Goal: Information Seeking & Learning: Learn about a topic

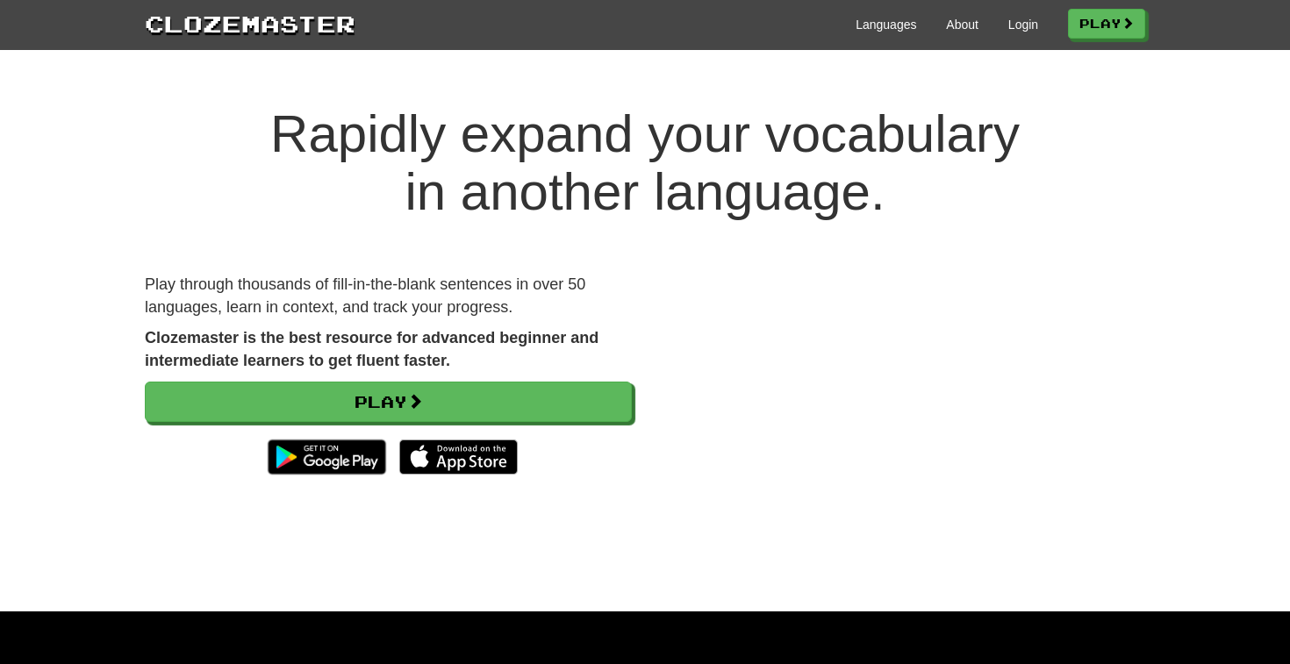
click at [1033, 27] on div "Languages About Login Play" at bounding box center [750, 23] width 790 height 32
click at [1020, 28] on link "Login" at bounding box center [1023, 25] width 30 height 18
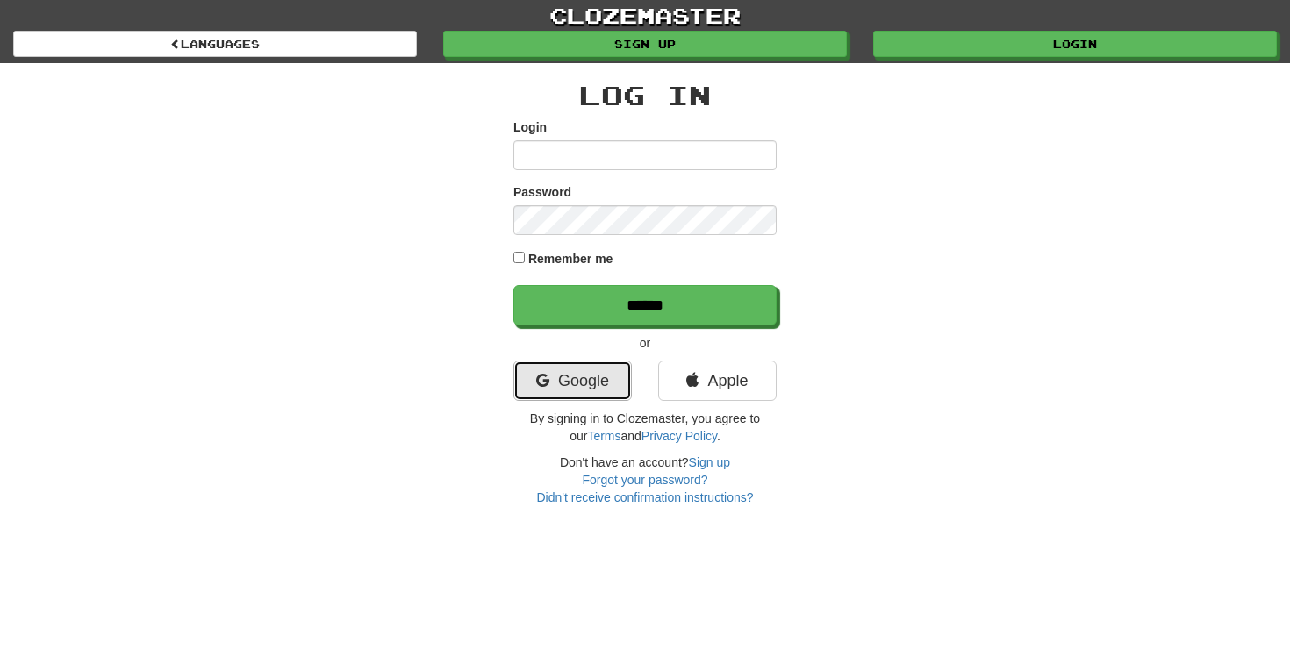
click at [550, 384] on link "Google" at bounding box center [572, 381] width 118 height 40
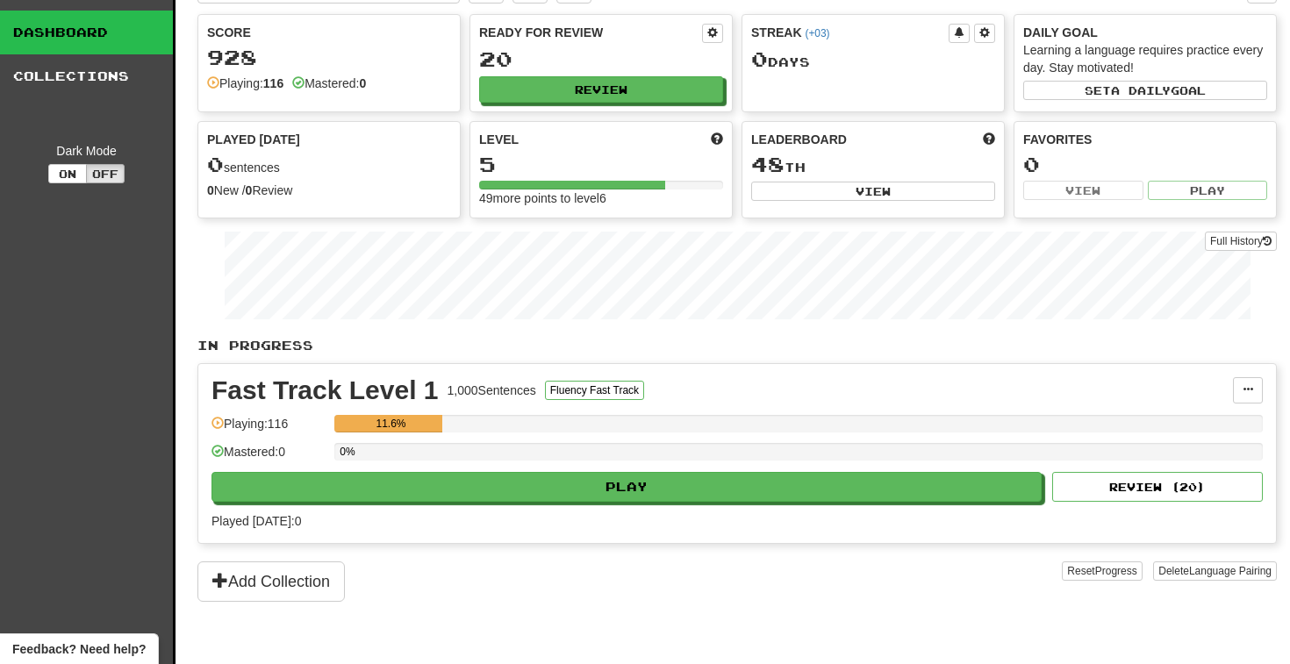
scroll to position [46, 0]
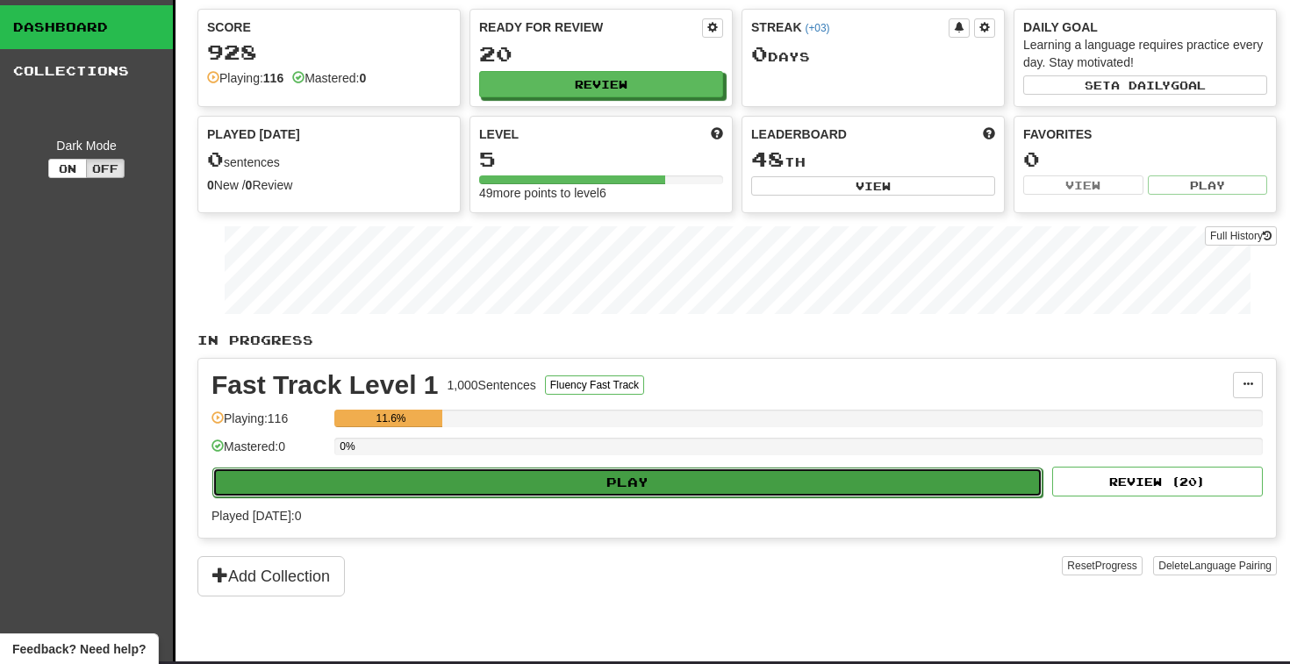
click at [655, 487] on button "Play" at bounding box center [627, 483] width 830 height 30
select select "**"
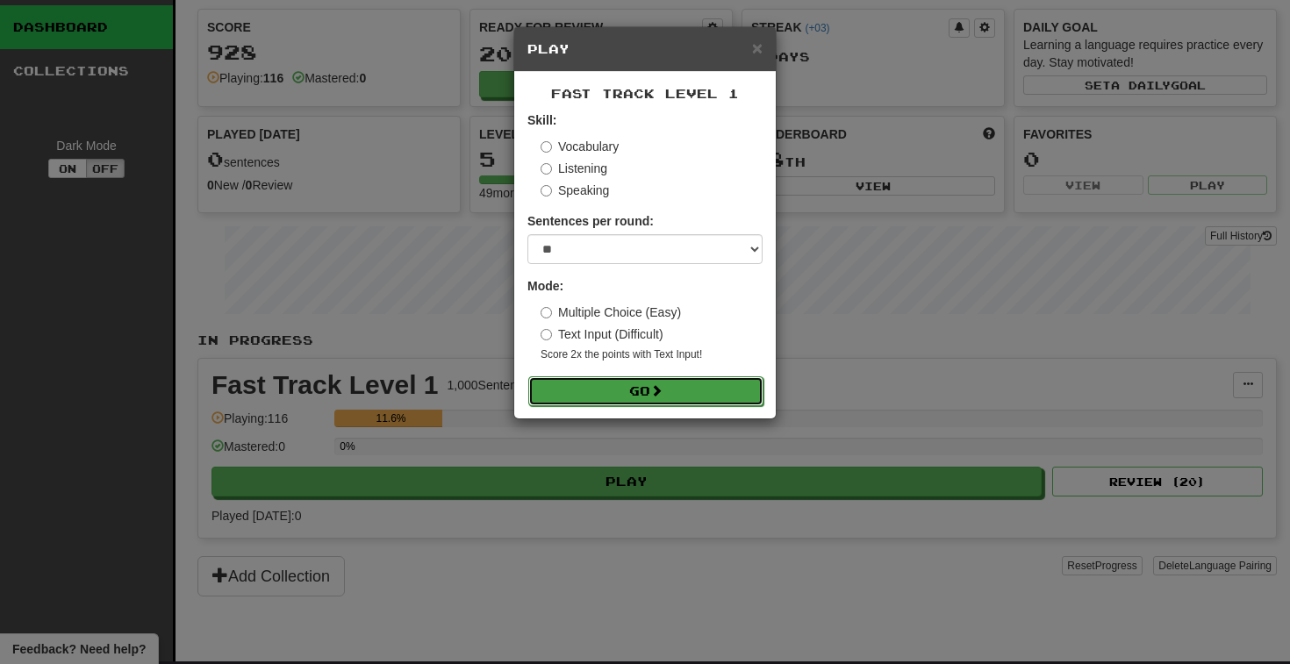
click at [690, 394] on button "Go" at bounding box center [645, 391] width 235 height 30
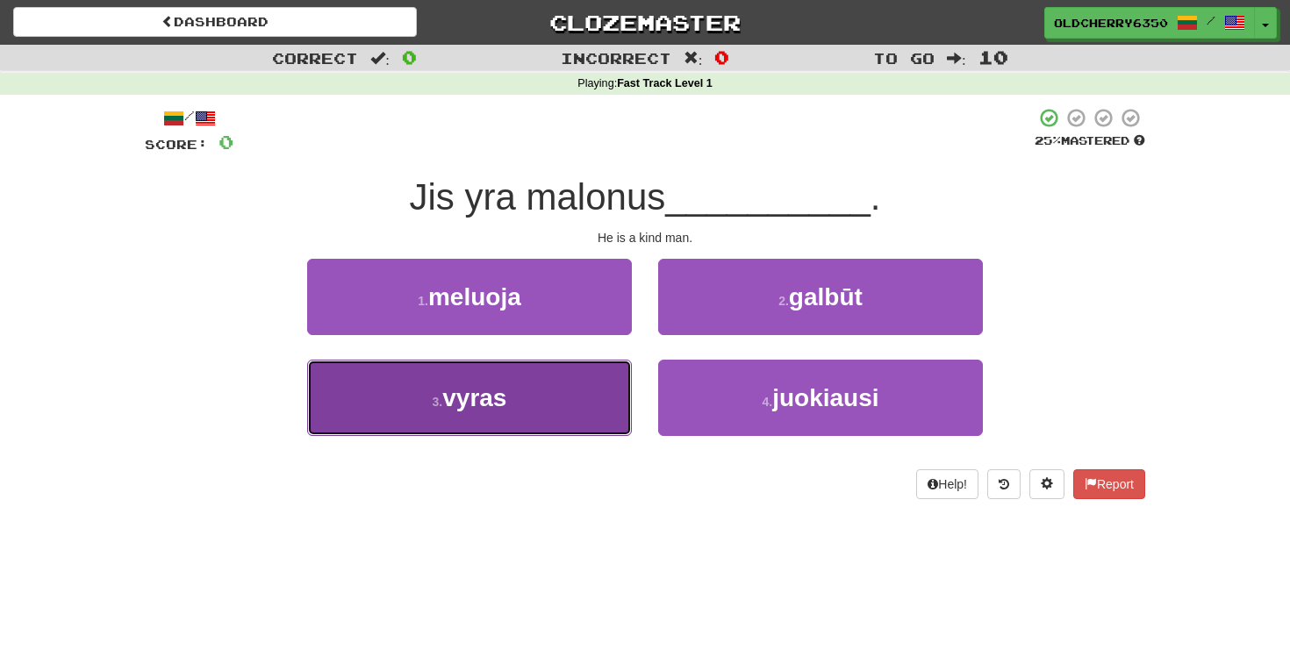
click at [524, 399] on button "3 . vyras" at bounding box center [469, 398] width 325 height 76
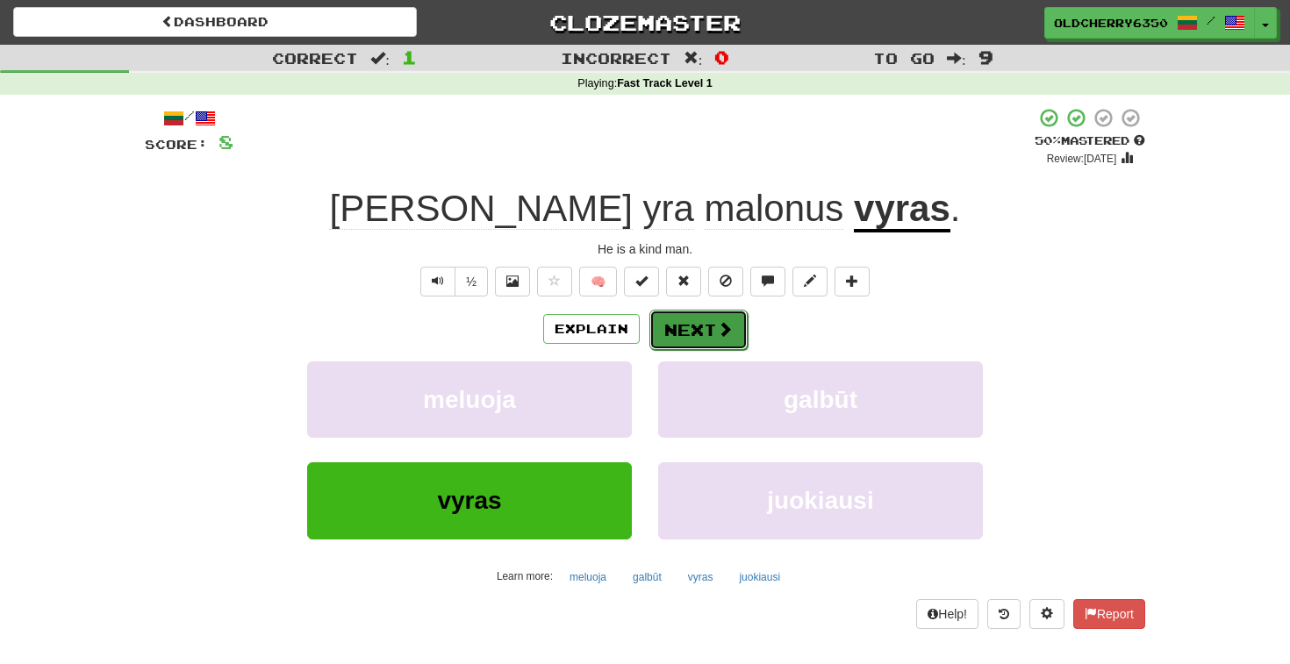
click at [705, 338] on button "Next" at bounding box center [698, 330] width 98 height 40
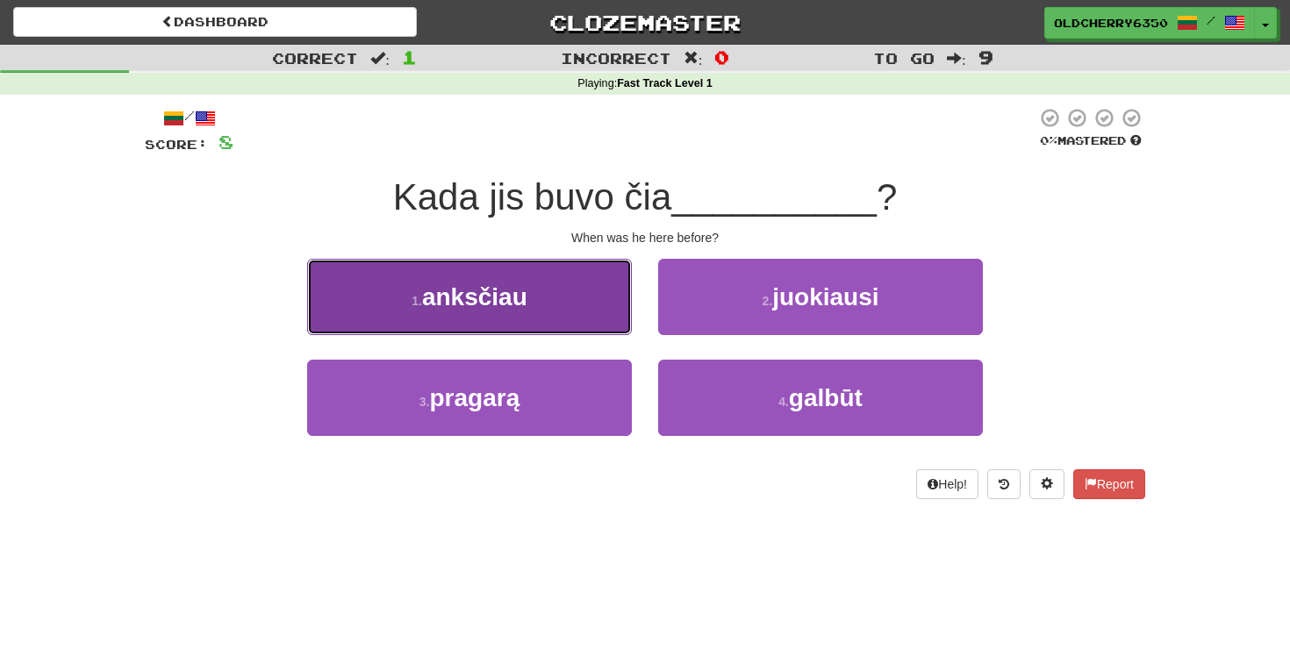
click at [540, 287] on button "1 . anksčiau" at bounding box center [469, 297] width 325 height 76
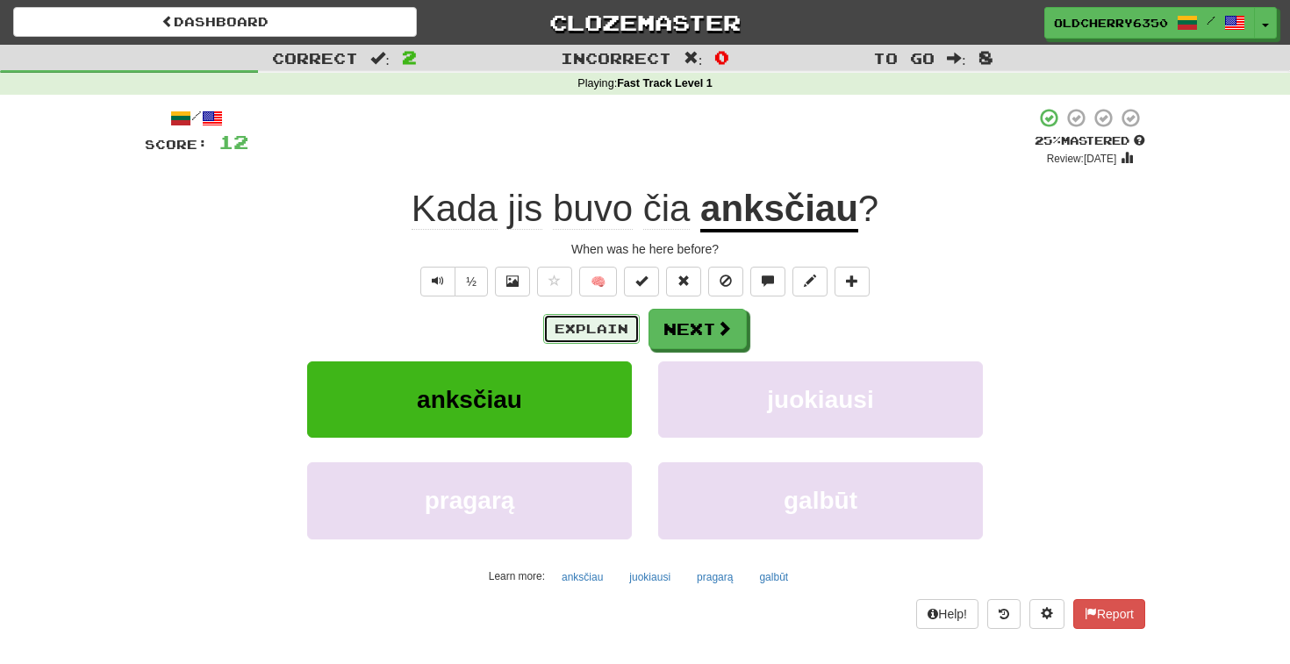
click at [604, 332] on button "Explain" at bounding box center [591, 329] width 96 height 30
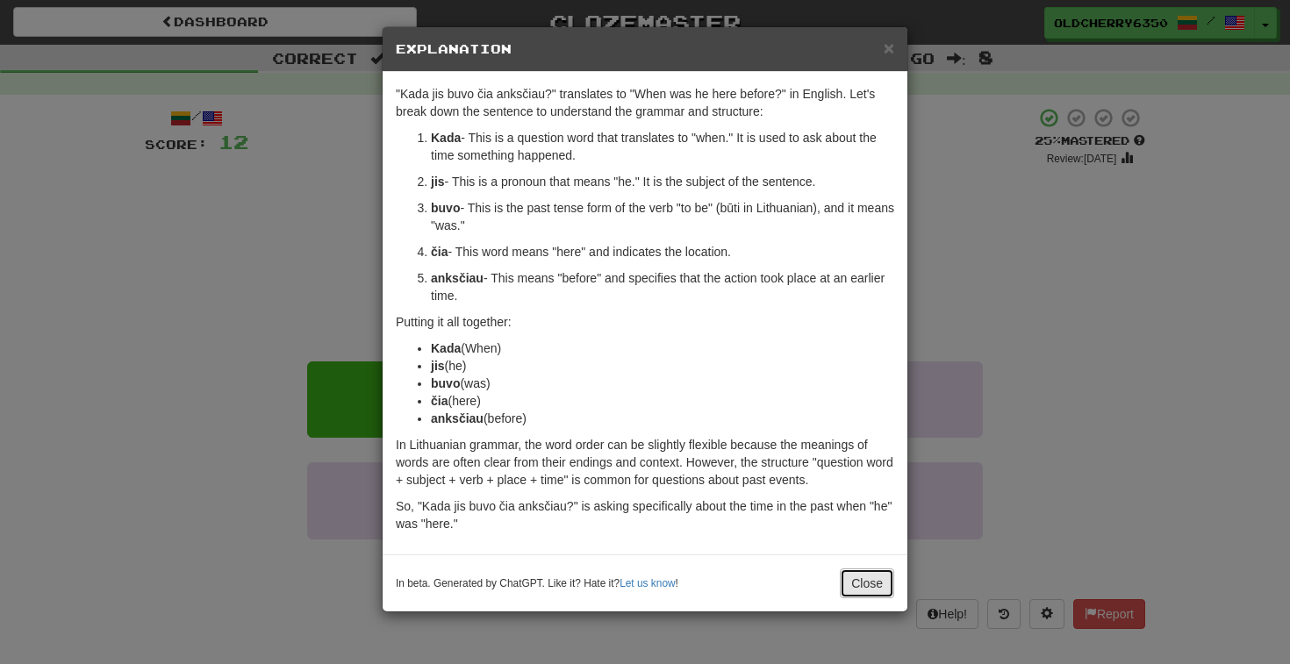
click at [869, 586] on button "Close" at bounding box center [867, 583] width 54 height 30
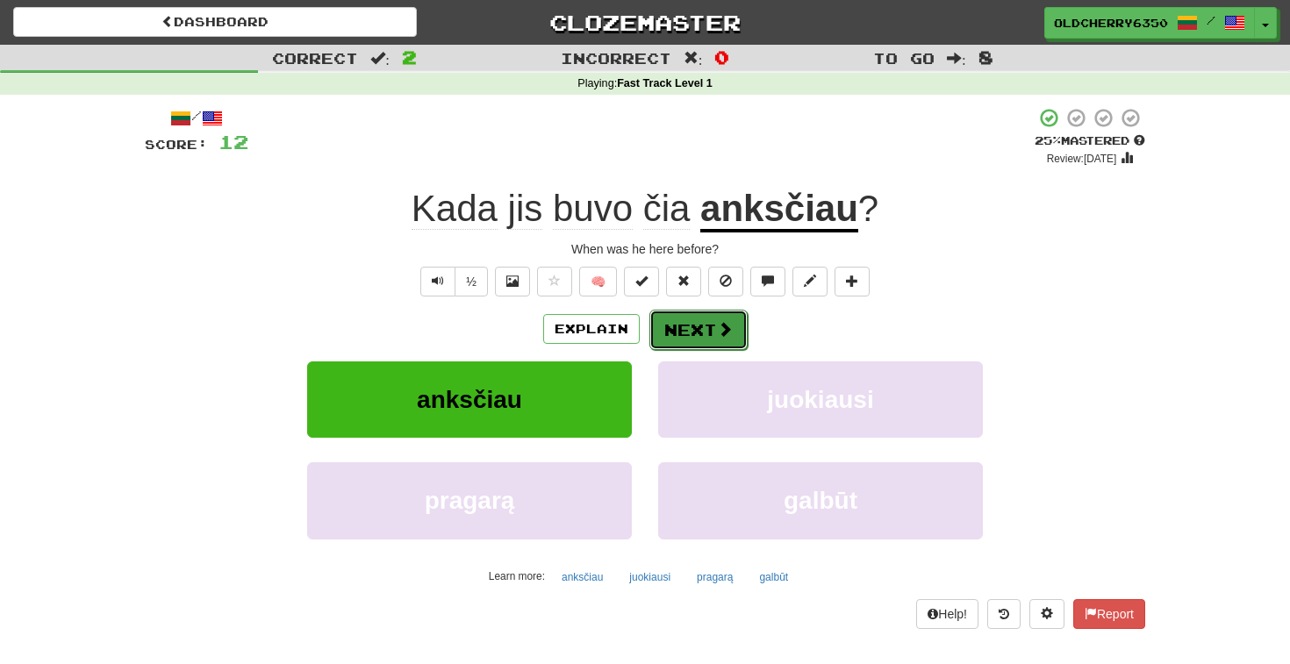
click at [702, 341] on button "Next" at bounding box center [698, 330] width 98 height 40
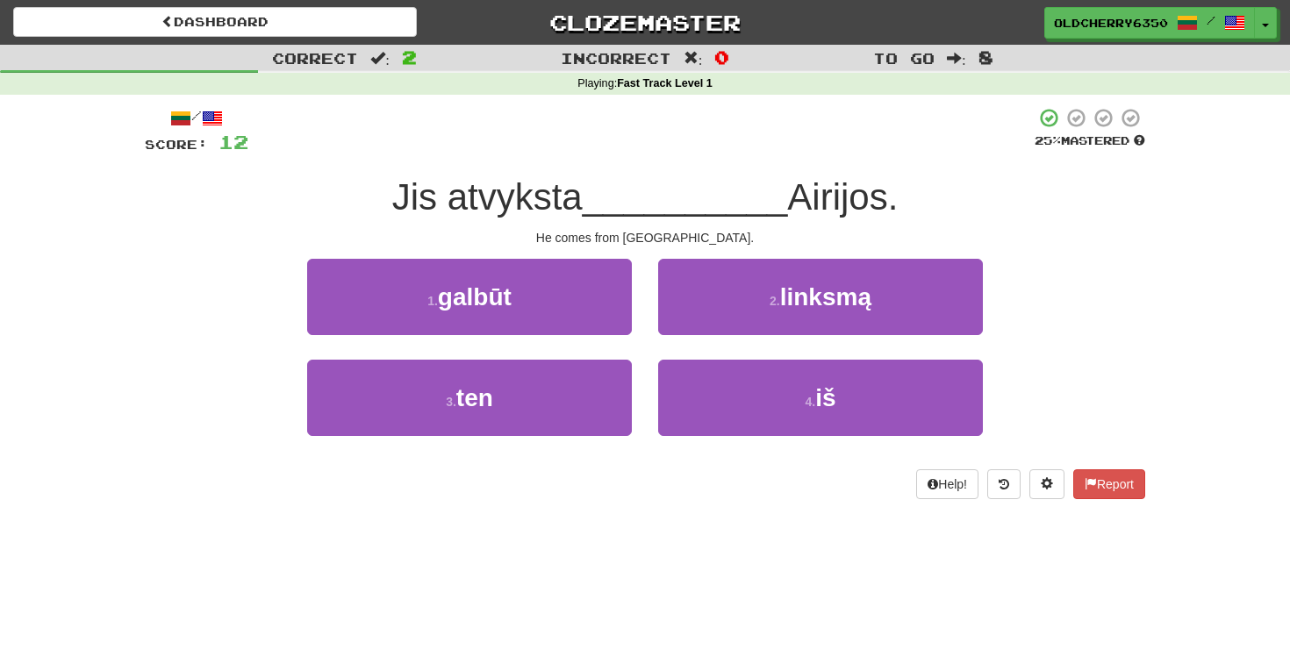
click at [640, 336] on div "1 . galbūt" at bounding box center [469, 309] width 351 height 101
click at [642, 342] on div "1 . galbūt" at bounding box center [469, 309] width 351 height 101
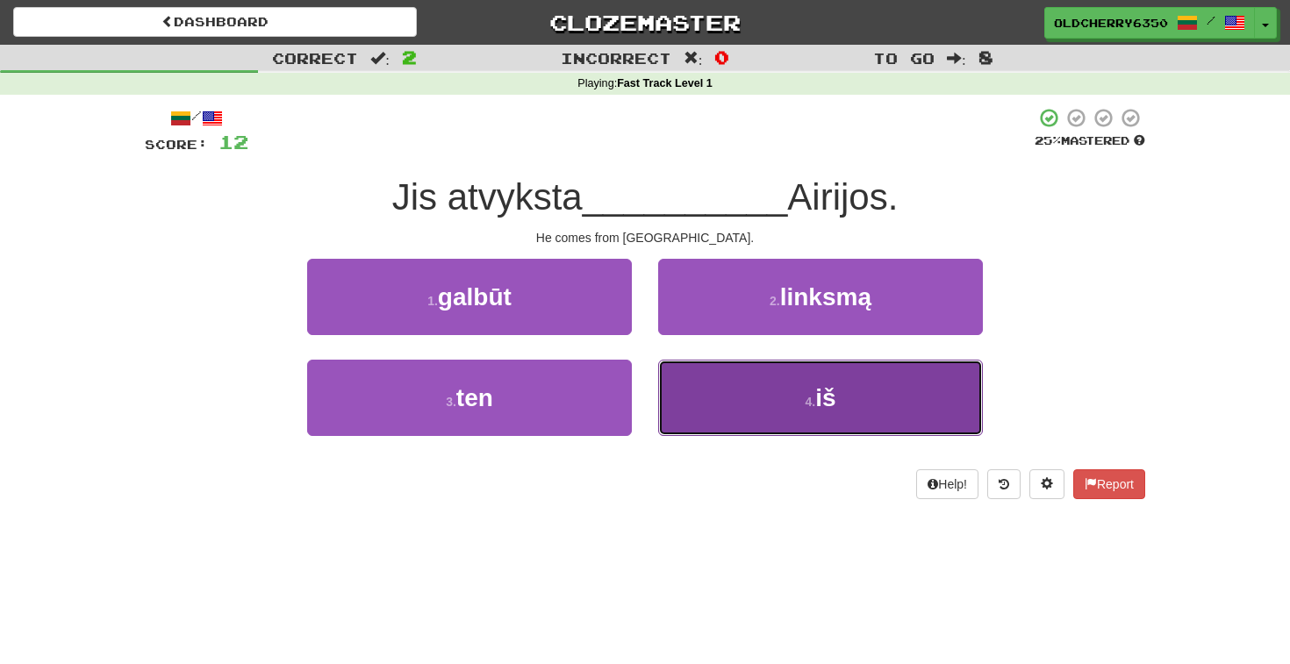
click at [773, 392] on button "4 . iš" at bounding box center [820, 398] width 325 height 76
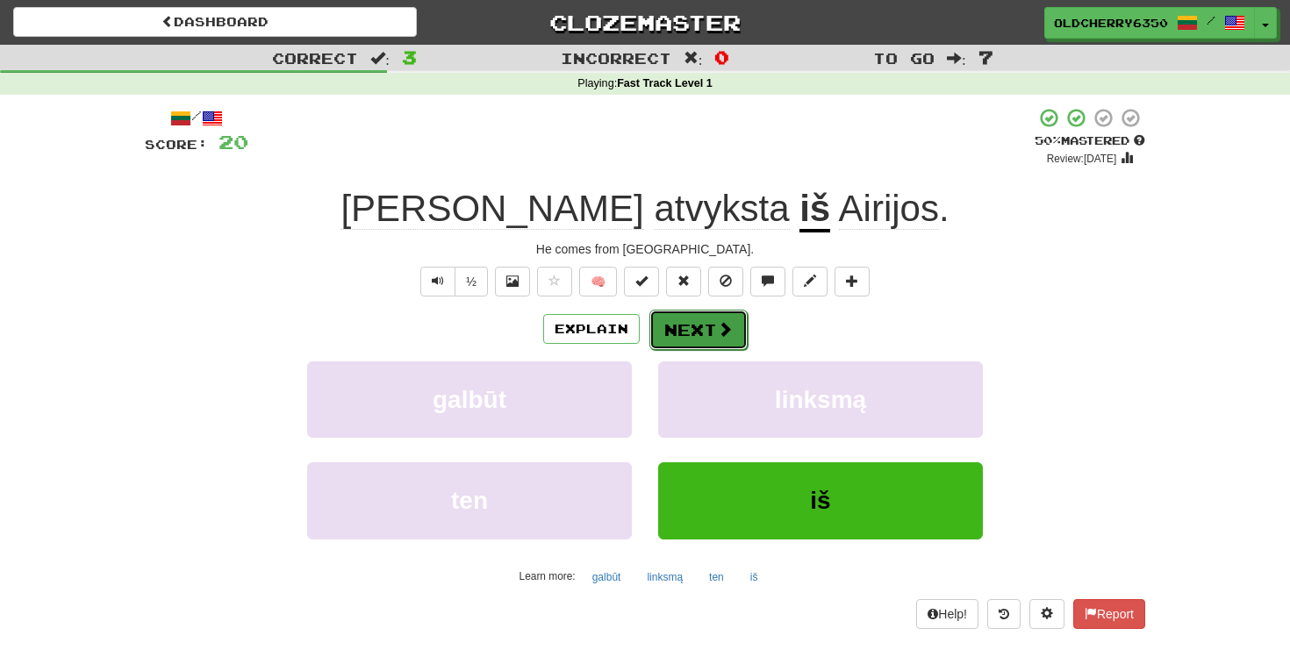
click at [704, 333] on button "Next" at bounding box center [698, 330] width 98 height 40
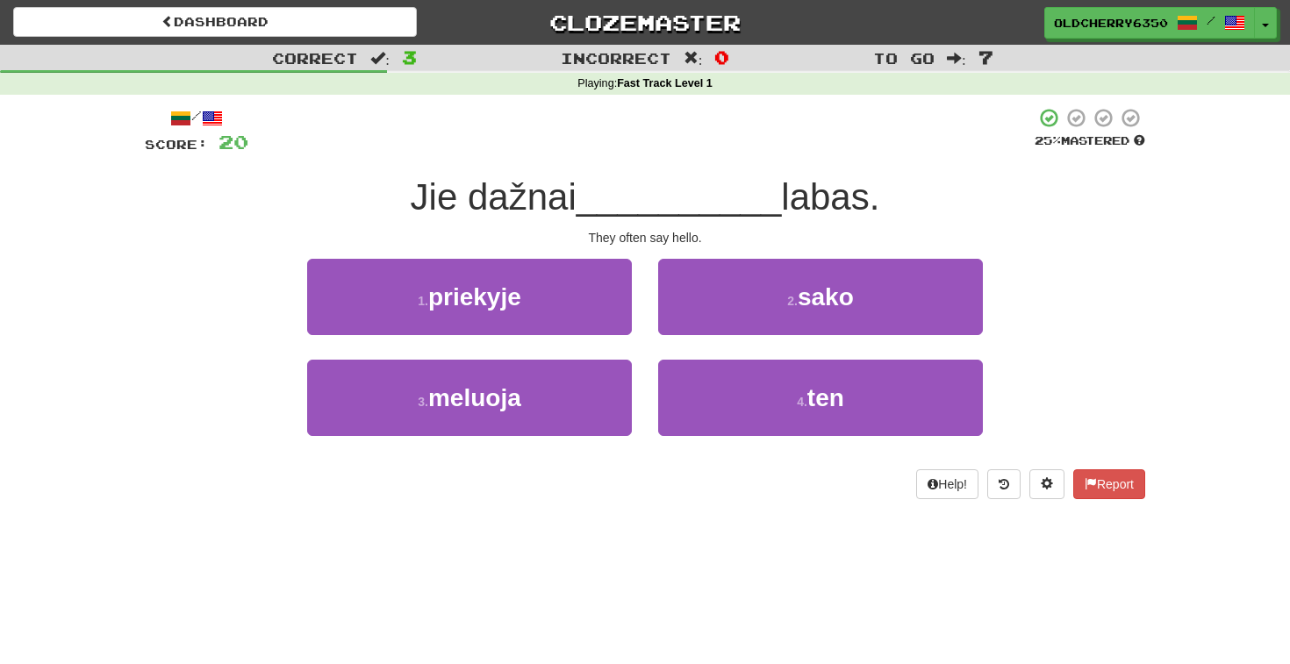
click at [637, 345] on div "1 . [GEOGRAPHIC_DATA]" at bounding box center [469, 309] width 351 height 101
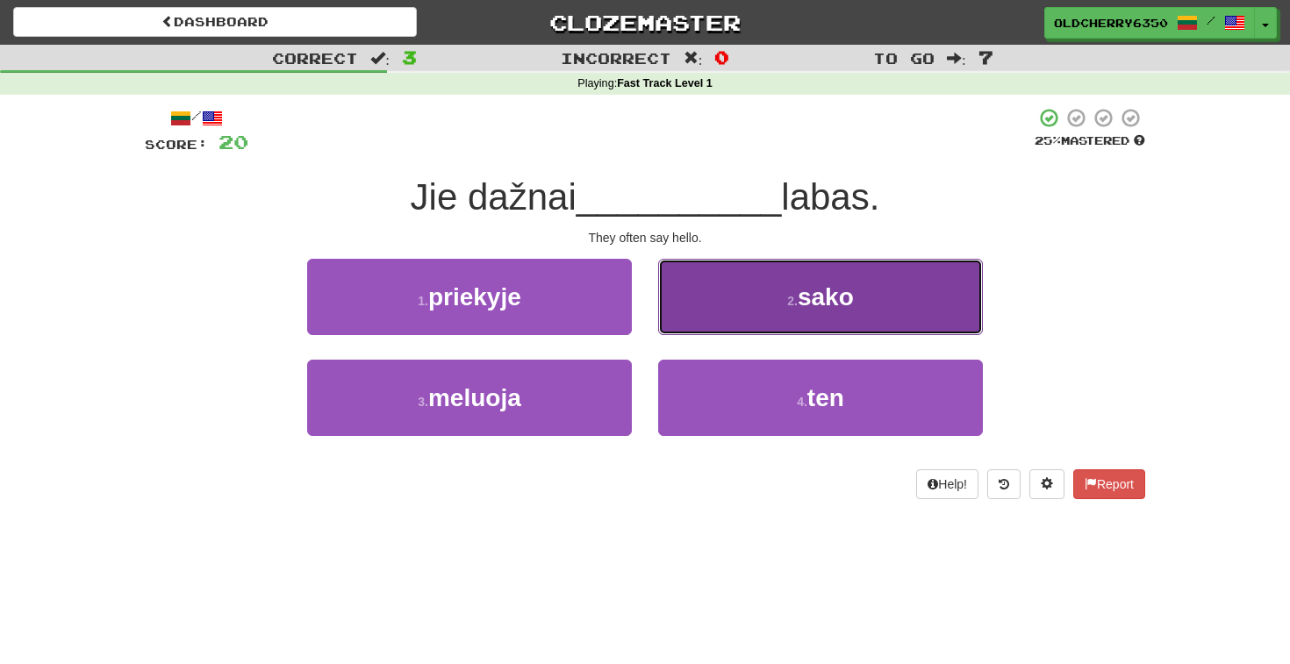
click at [812, 305] on span "sako" at bounding box center [825, 296] width 56 height 27
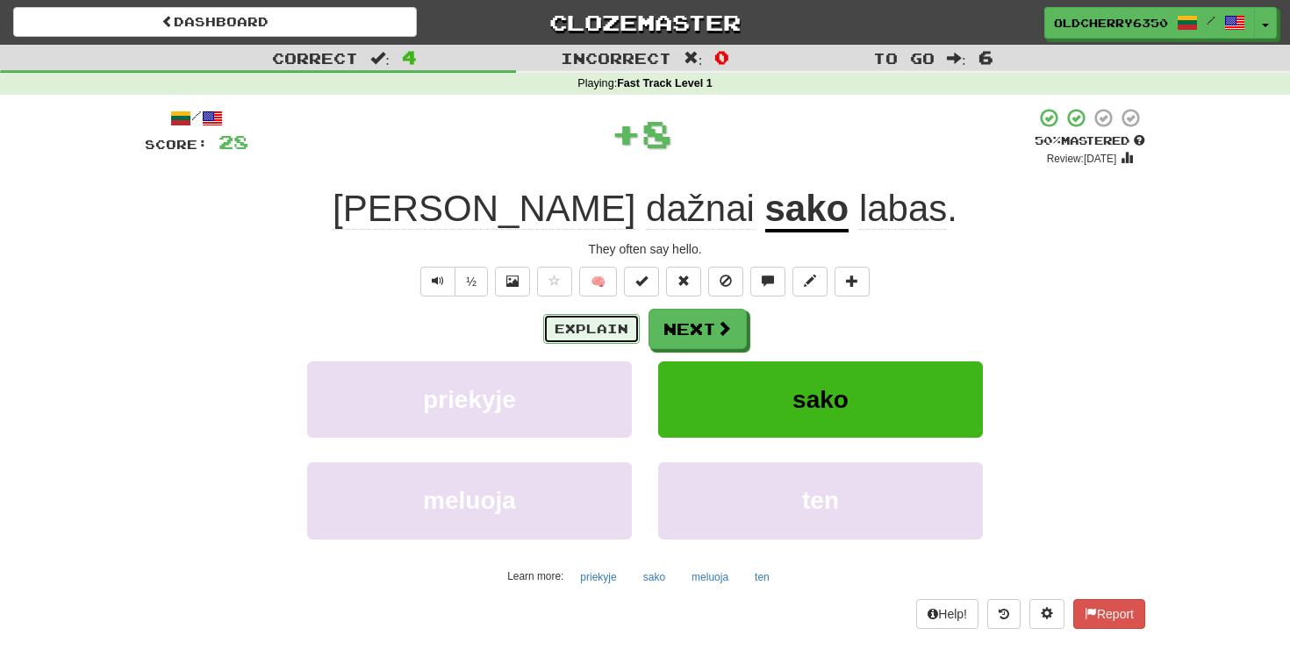
click at [599, 323] on button "Explain" at bounding box center [591, 329] width 96 height 30
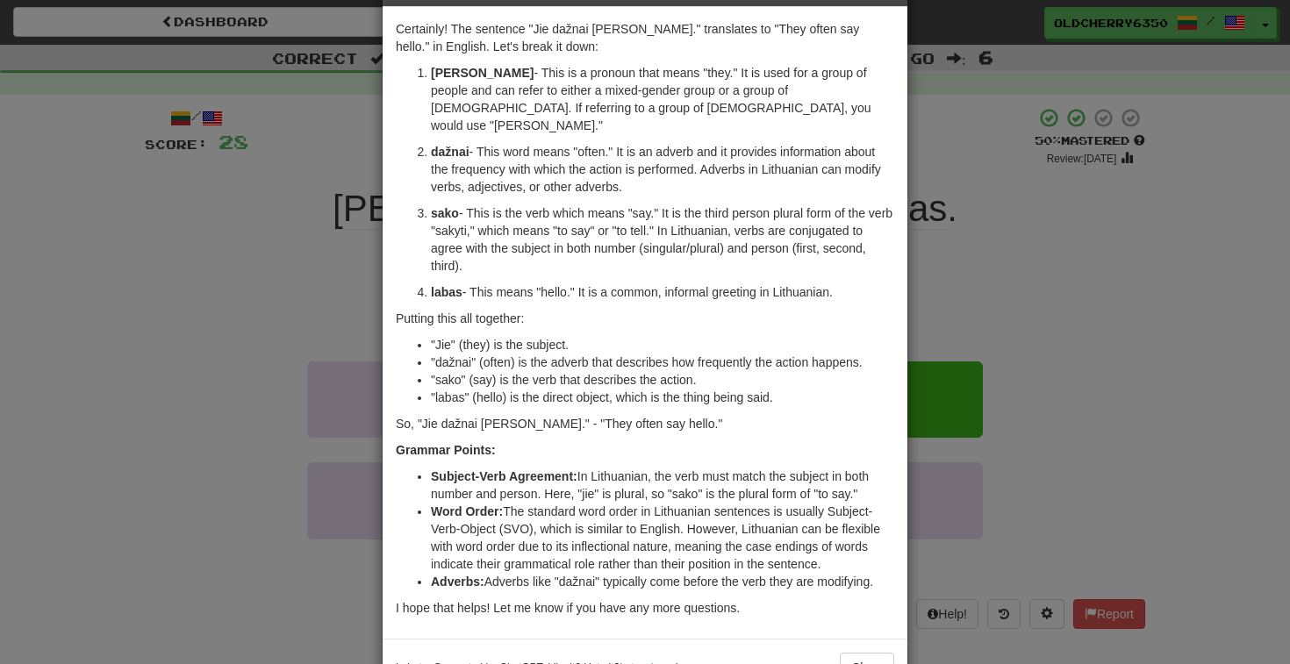
scroll to position [106, 0]
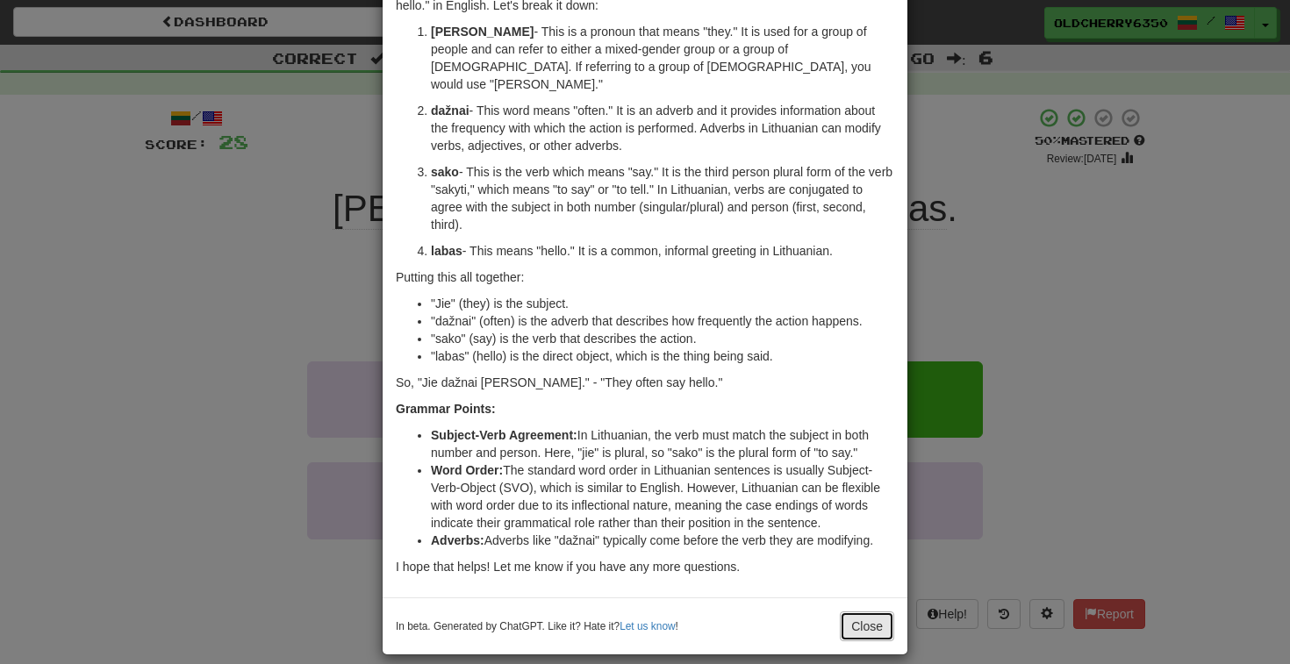
click at [861, 611] on button "Close" at bounding box center [867, 626] width 54 height 30
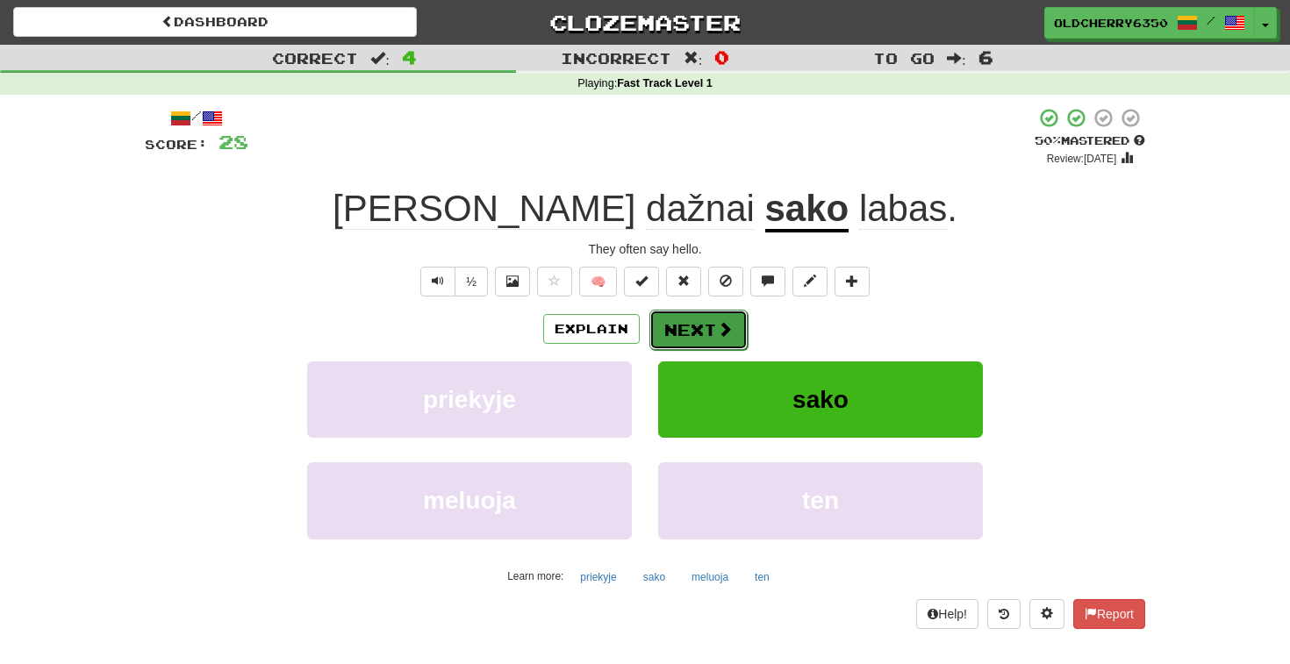
click at [694, 332] on button "Next" at bounding box center [698, 330] width 98 height 40
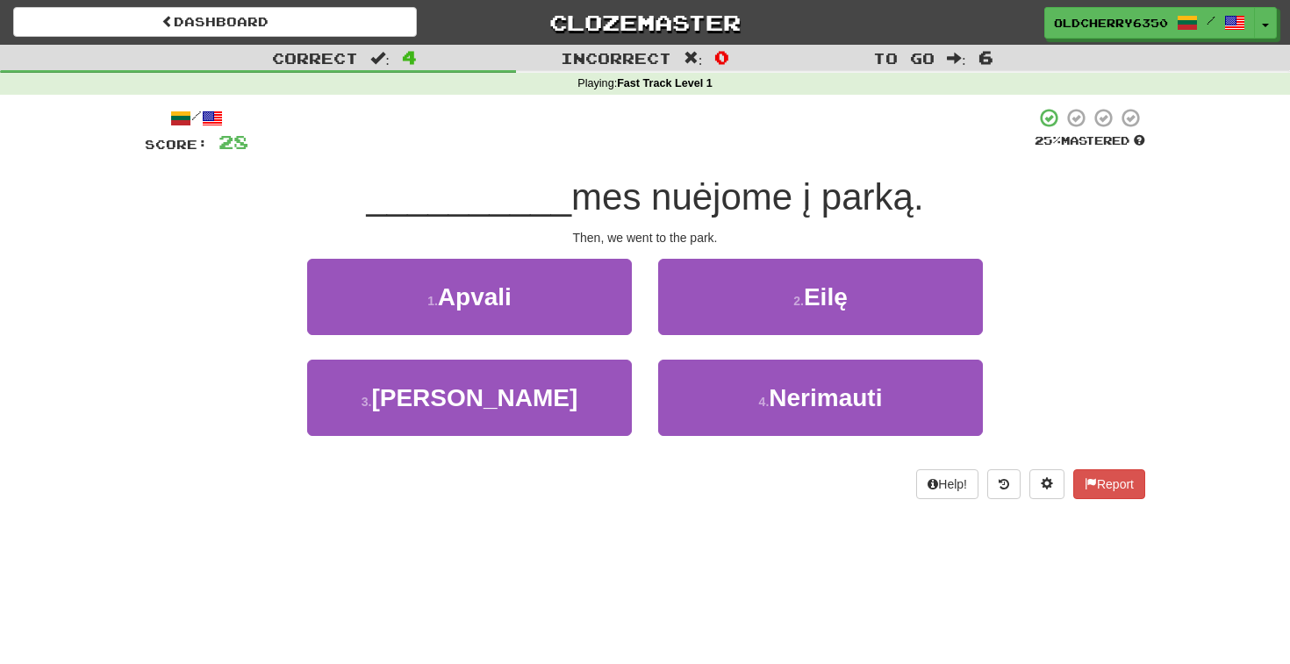
click at [642, 347] on div "1 . Apvali" at bounding box center [469, 309] width 351 height 101
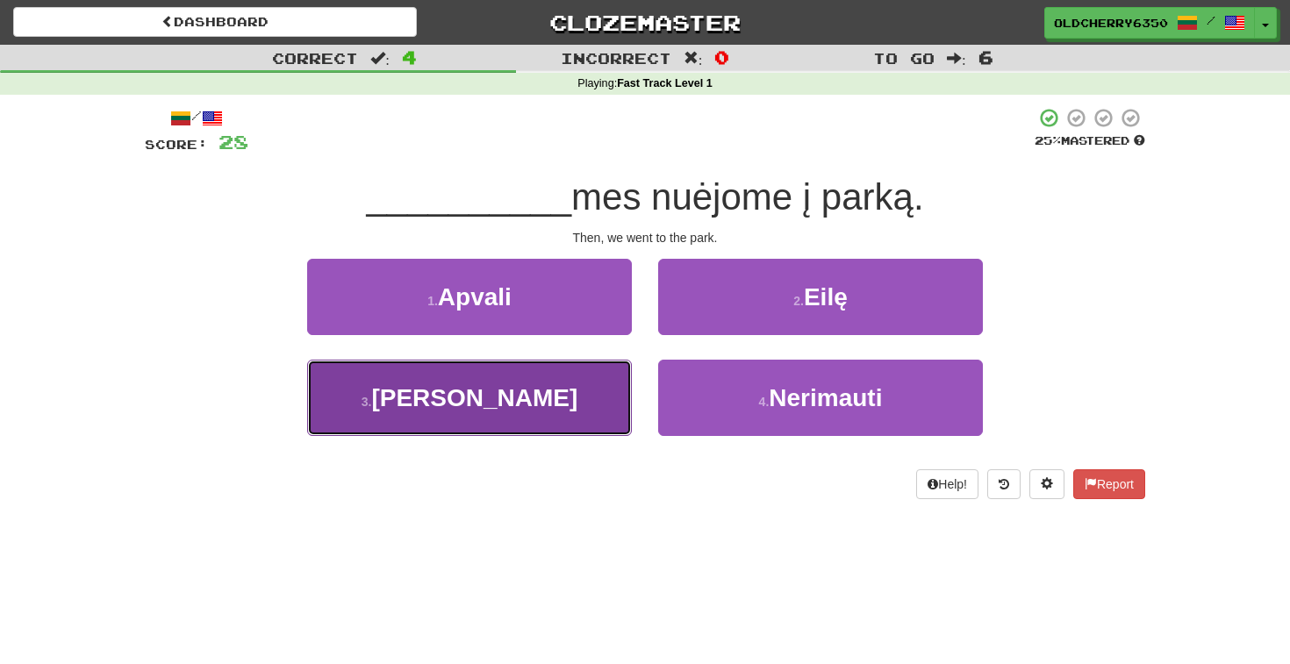
click at [549, 408] on button "3 . Tada" at bounding box center [469, 398] width 325 height 76
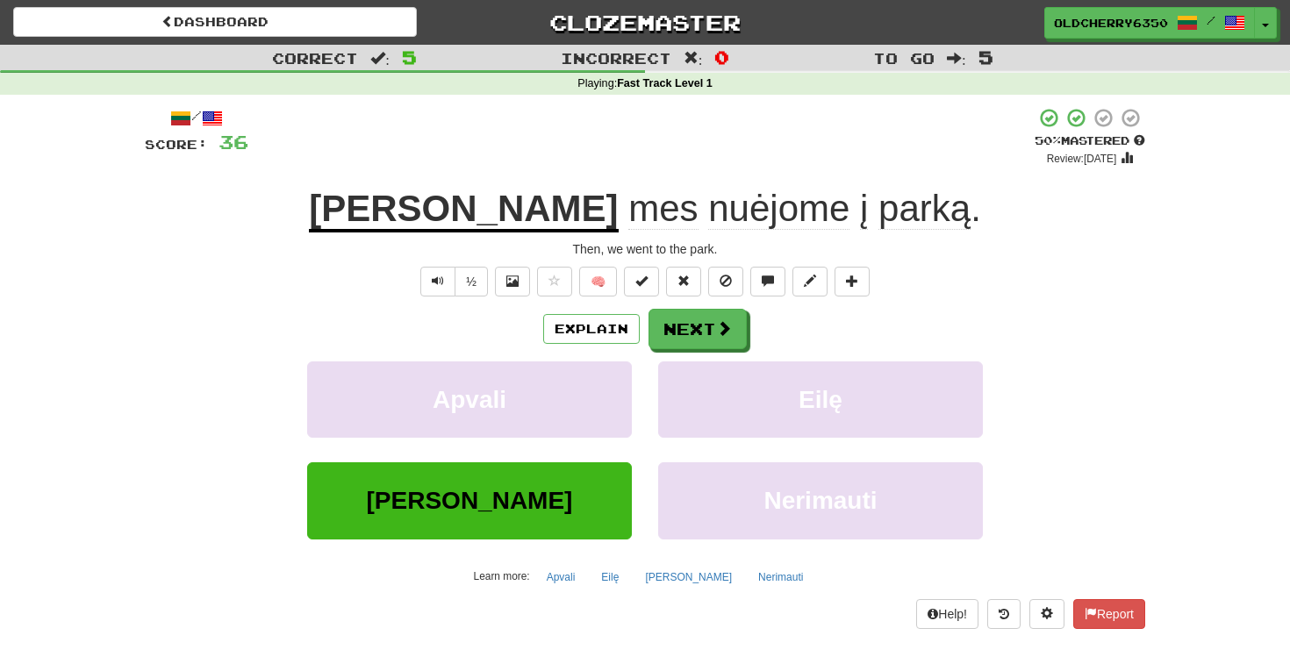
click at [410, 331] on div "Explain Next" at bounding box center [645, 329] width 1000 height 40
click at [704, 340] on button "Next" at bounding box center [698, 330] width 98 height 40
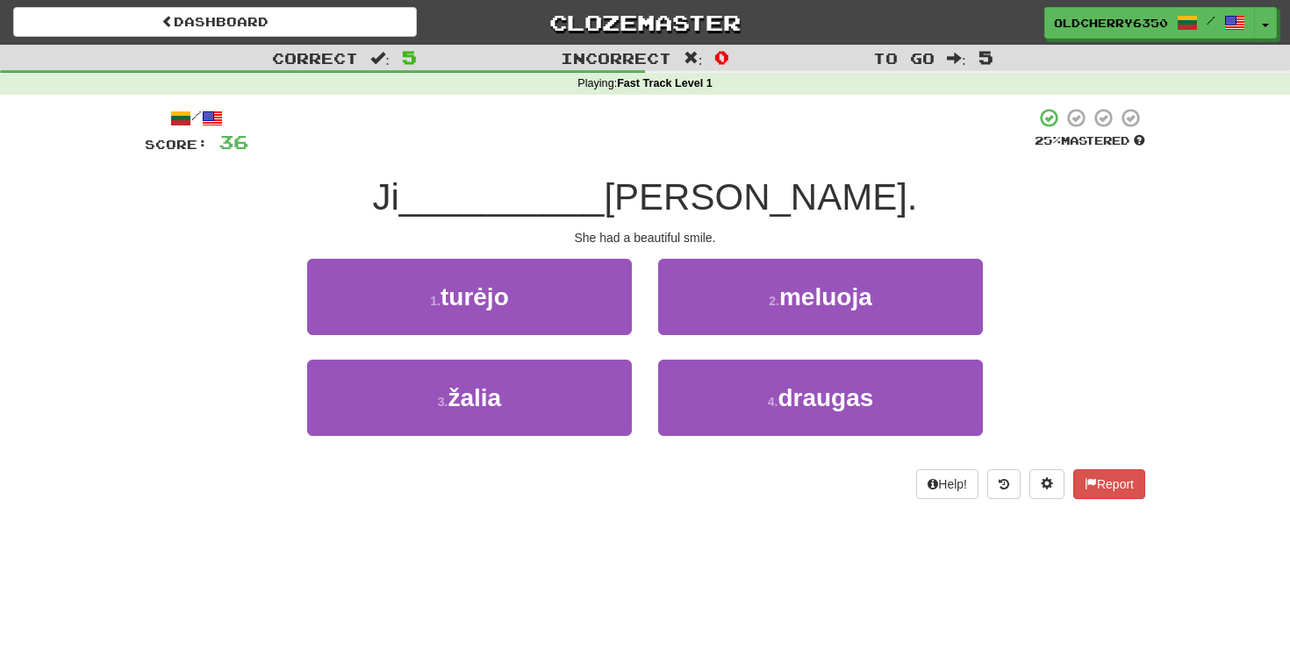
click at [640, 347] on div "1 . turėjo" at bounding box center [469, 309] width 351 height 101
click at [641, 340] on div "1 . turėjo" at bounding box center [469, 309] width 351 height 101
click at [645, 345] on div "2 . meluoja" at bounding box center [820, 309] width 351 height 101
click at [639, 343] on div "1 . turėjo" at bounding box center [469, 309] width 351 height 101
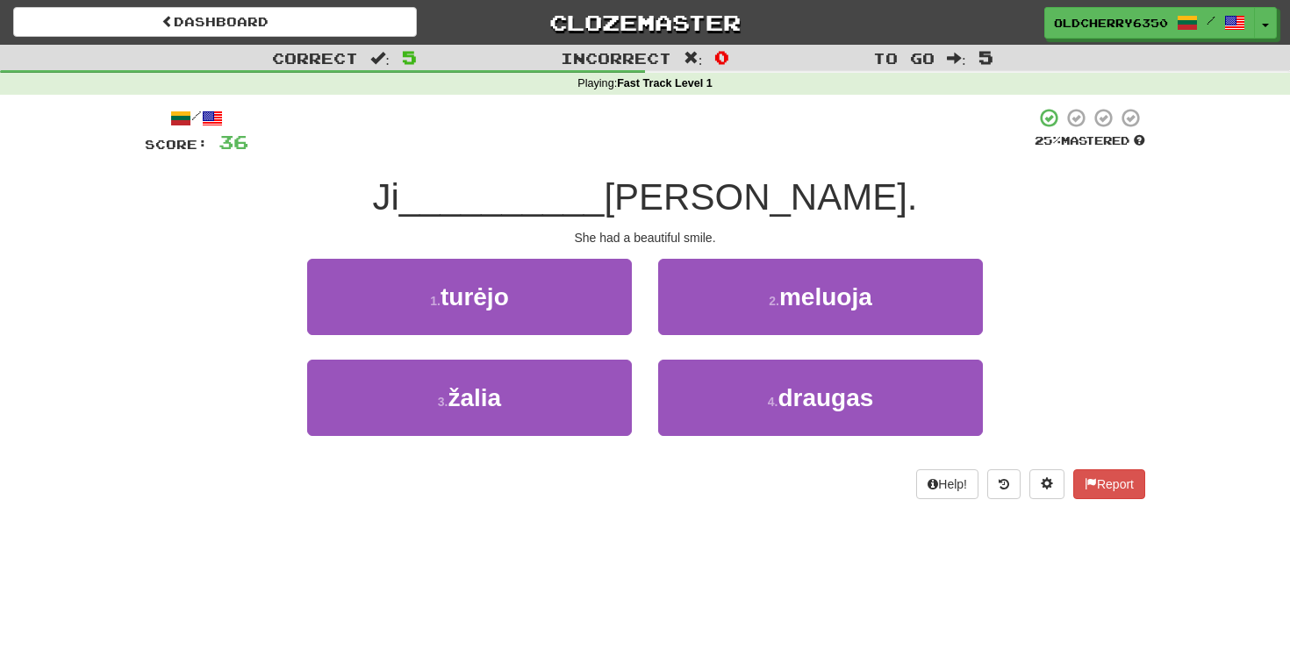
click at [644, 345] on div "1 . turėjo" at bounding box center [469, 309] width 351 height 101
click at [640, 345] on div "1 . turėjo" at bounding box center [469, 309] width 351 height 101
click at [640, 342] on div "1 . turėjo" at bounding box center [469, 309] width 351 height 101
click at [642, 343] on div "1 . turėjo" at bounding box center [469, 309] width 351 height 101
click at [108, 334] on div "Correct : 5 Incorrect : 0 To go : 5 Playing : Fast Track Level 1 / Score: 36 25…" at bounding box center [645, 284] width 1290 height 479
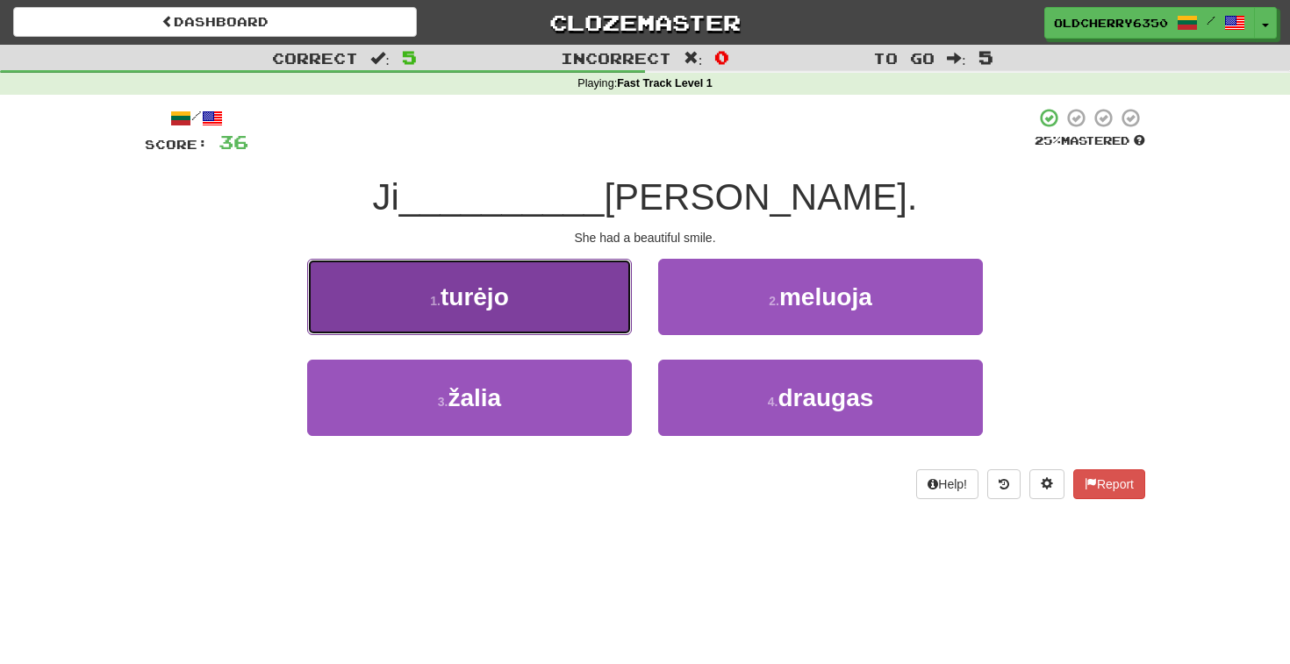
click at [369, 284] on button "1 . turėjo" at bounding box center [469, 297] width 325 height 76
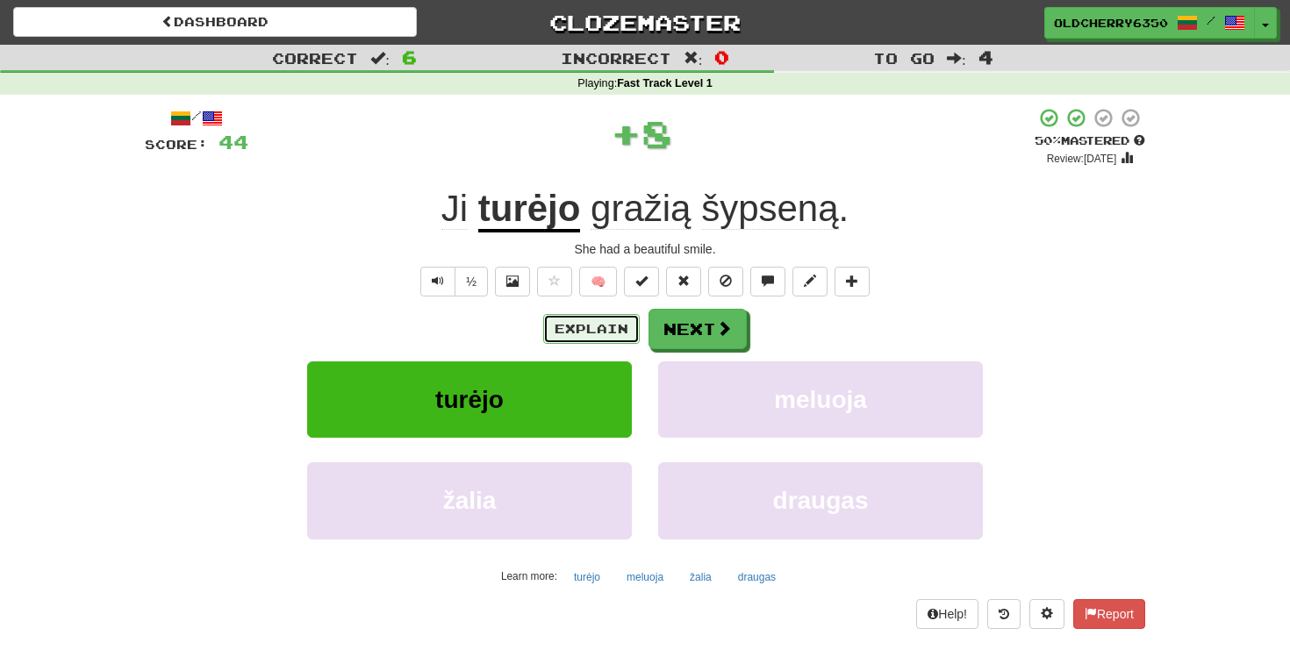
click at [596, 332] on button "Explain" at bounding box center [591, 329] width 96 height 30
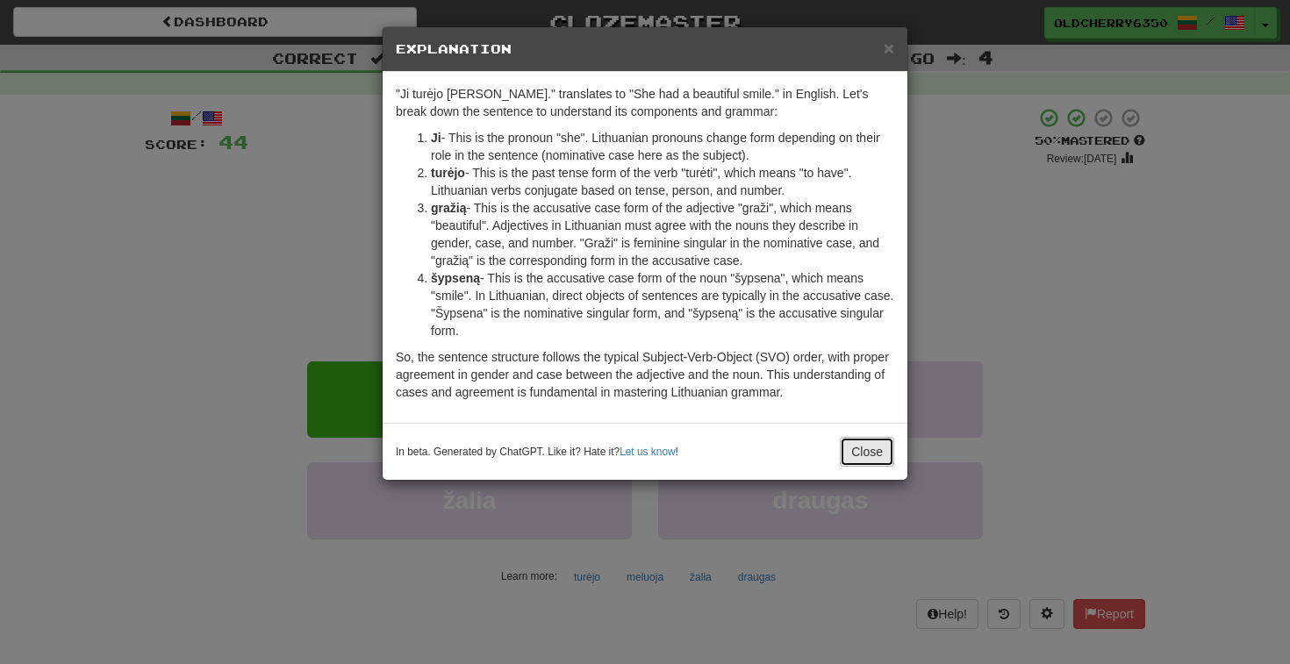
click at [869, 455] on button "Close" at bounding box center [867, 452] width 54 height 30
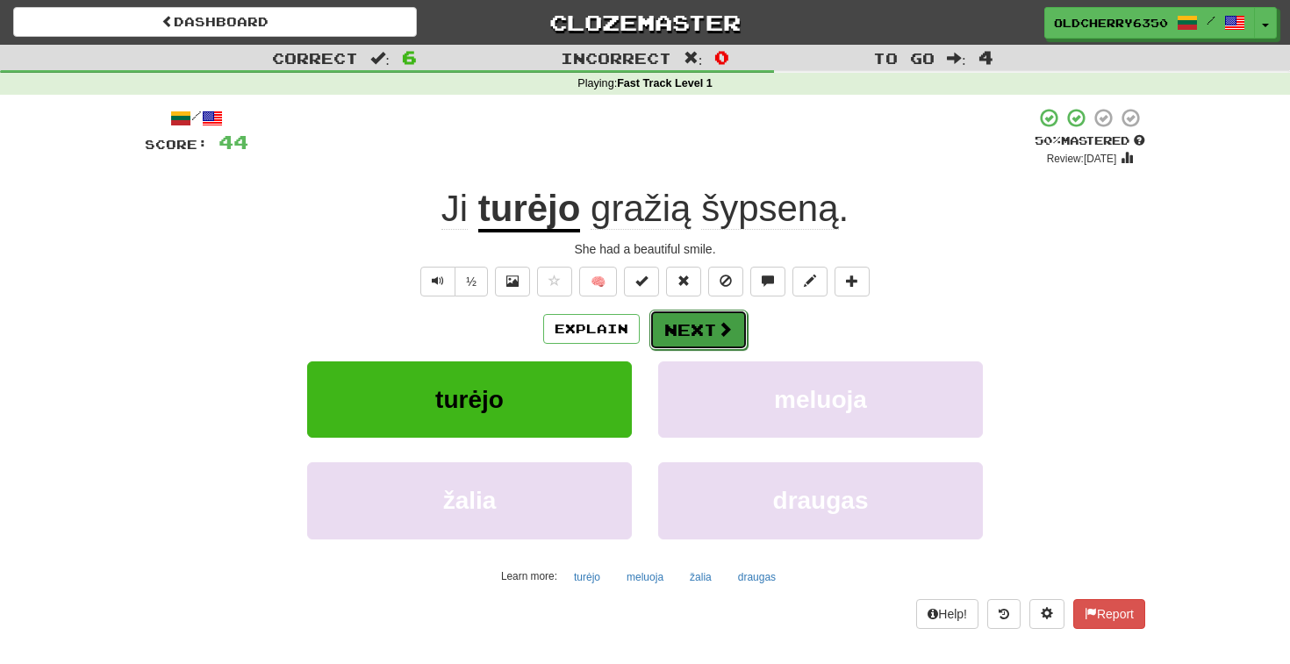
click at [689, 330] on button "Next" at bounding box center [698, 330] width 98 height 40
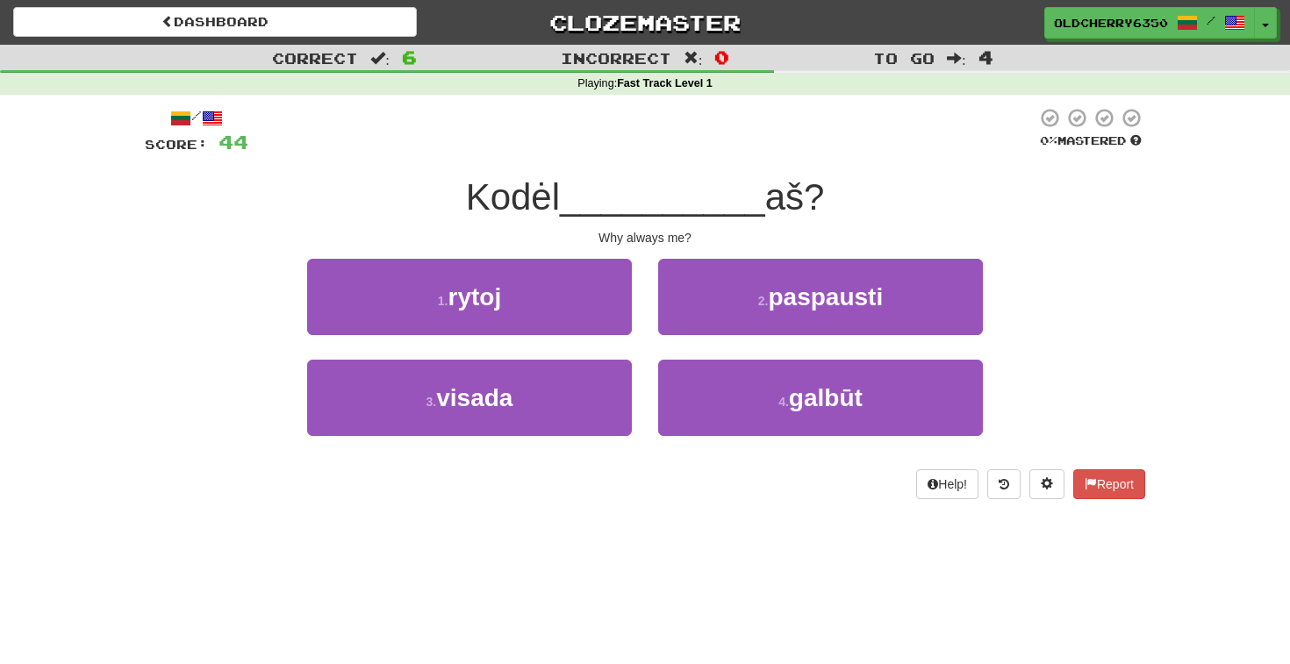
click at [267, 272] on div "1 . rytoj 2 . paspausti" at bounding box center [644, 309] width 1053 height 101
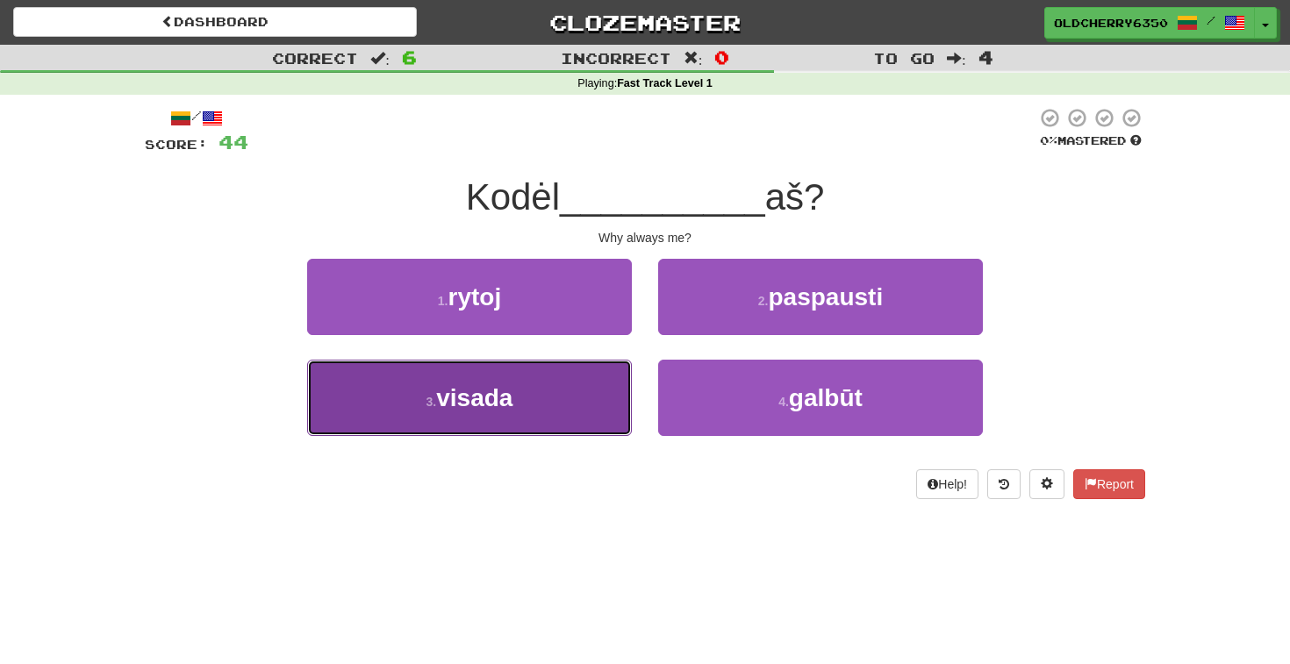
click at [532, 413] on button "3 . [GEOGRAPHIC_DATA]" at bounding box center [469, 398] width 325 height 76
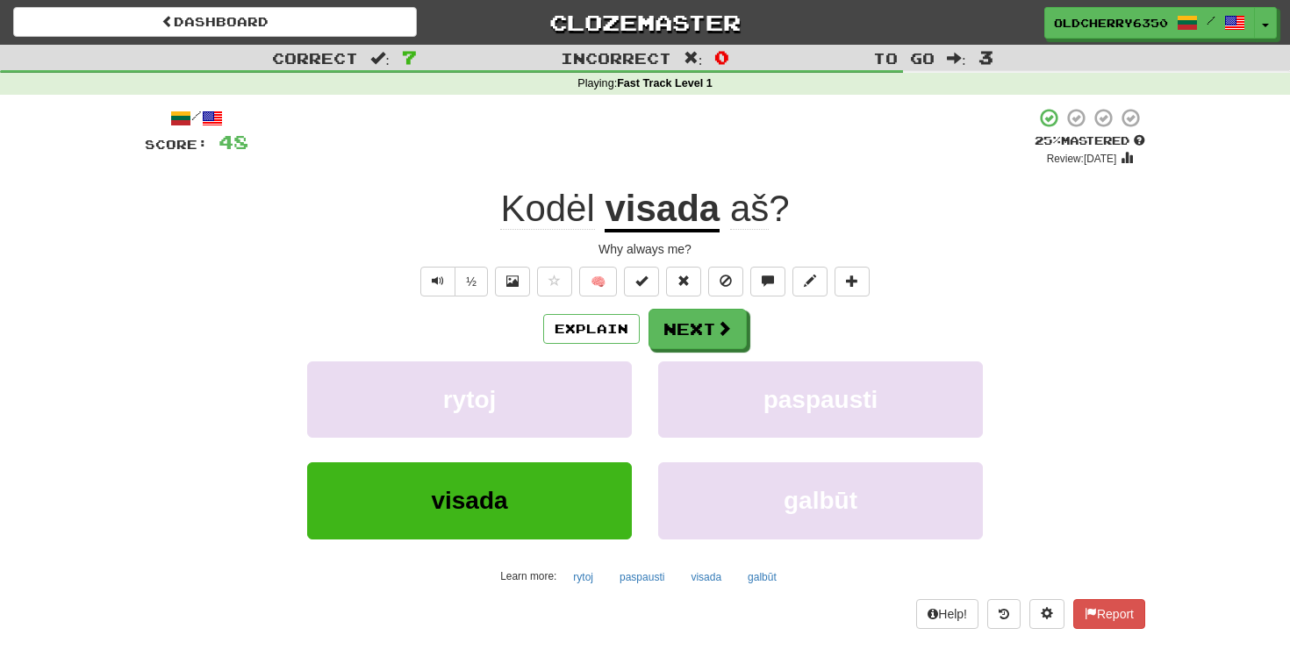
click at [211, 289] on div "½ 🧠" at bounding box center [645, 282] width 1000 height 30
